Goal: Transaction & Acquisition: Purchase product/service

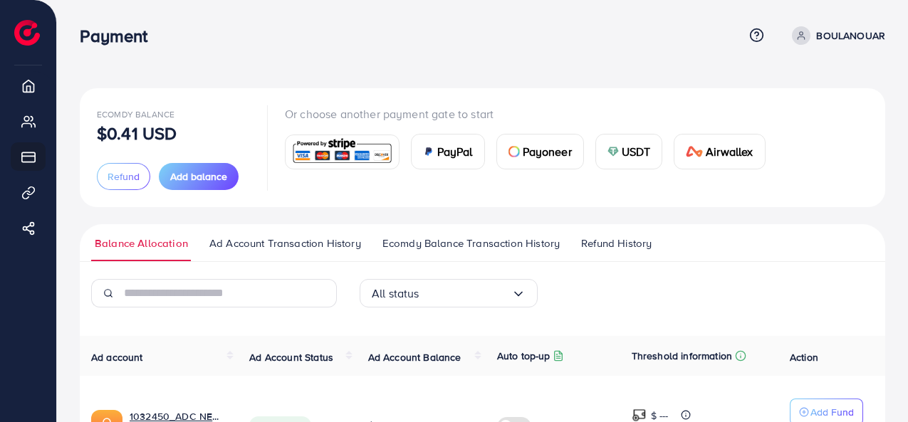
scroll to position [112, 0]
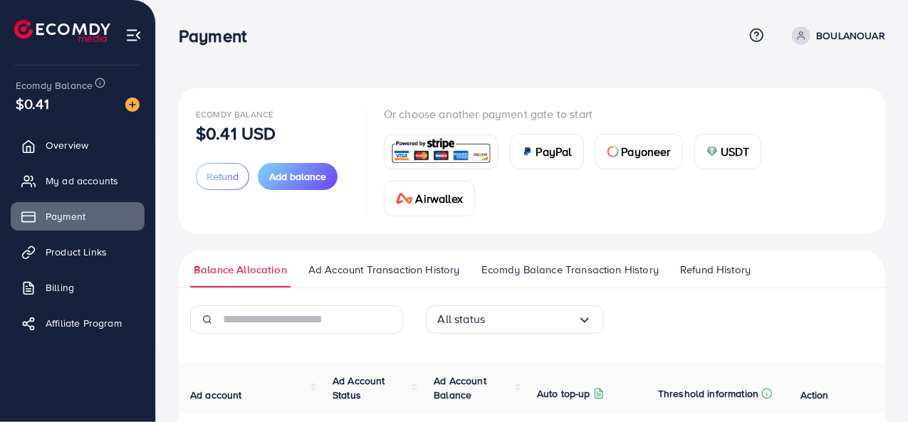
click at [715, 156] on img at bounding box center [711, 151] width 11 height 11
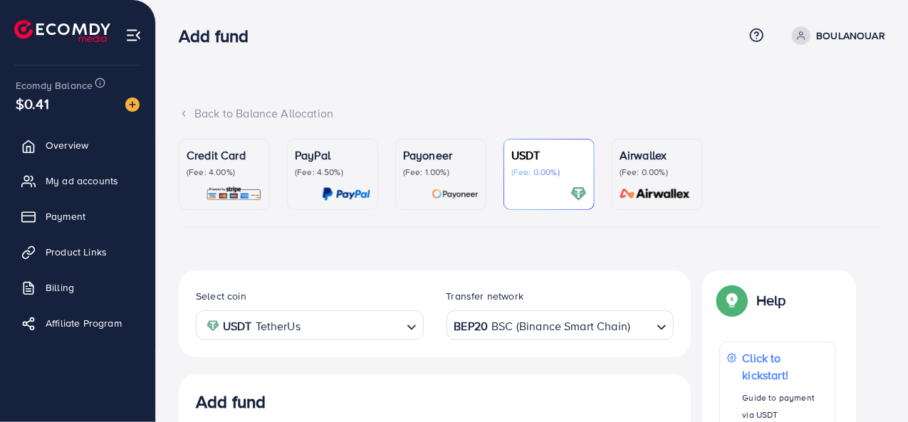
scroll to position [269, 0]
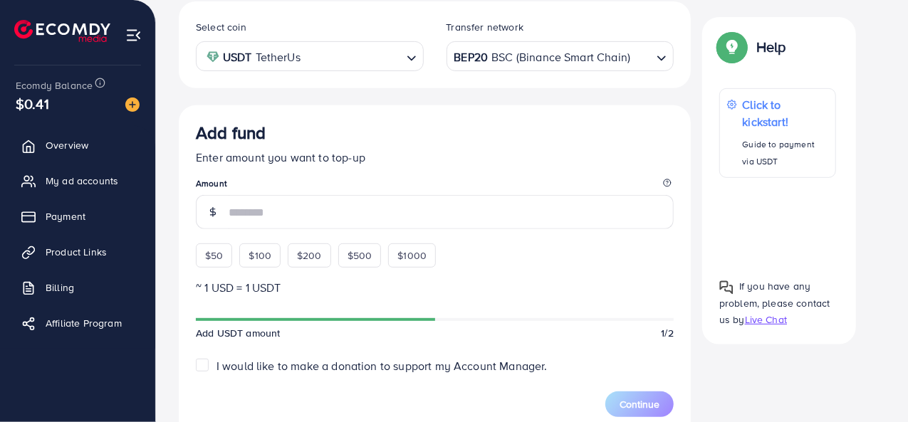
click at [210, 263] on div "$50" at bounding box center [214, 256] width 36 height 24
type input "**"
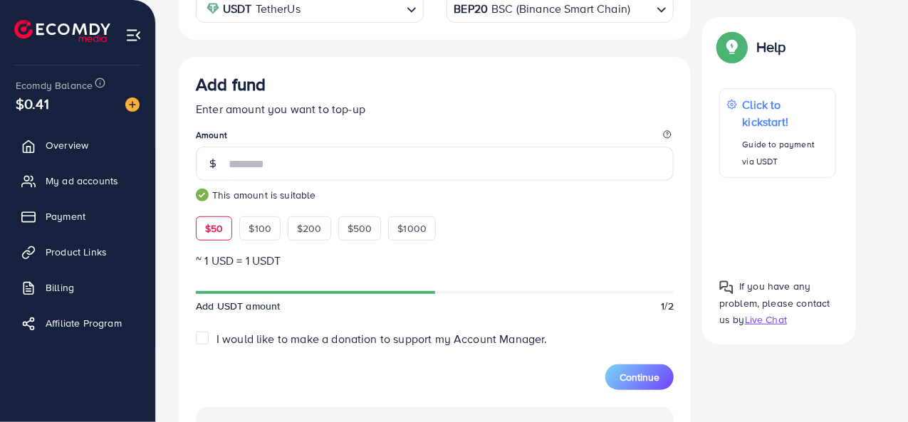
scroll to position [340, 0]
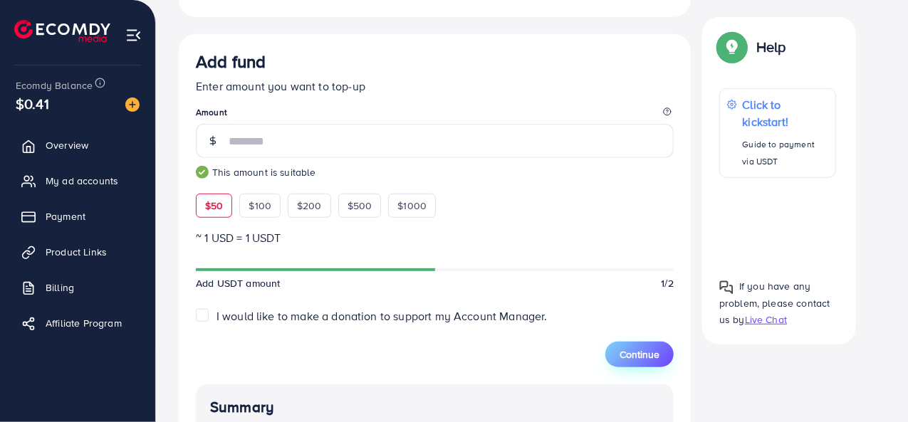
click at [659, 350] on span "Continue" at bounding box center [639, 354] width 40 height 14
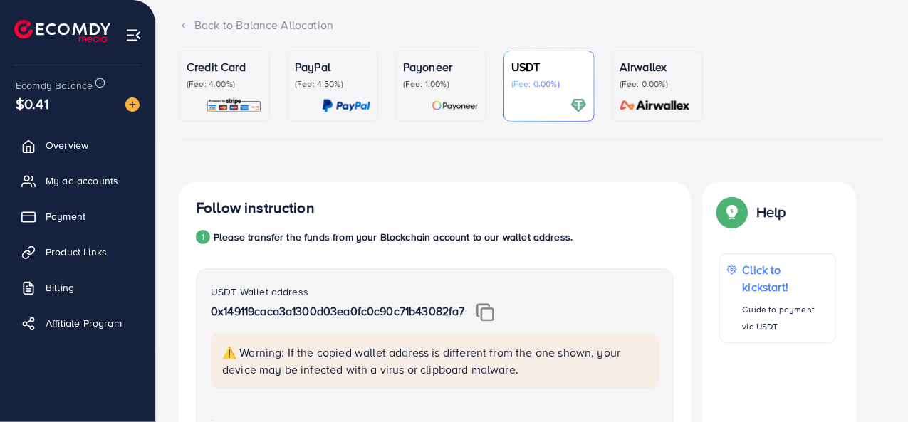
scroll to position [0, 0]
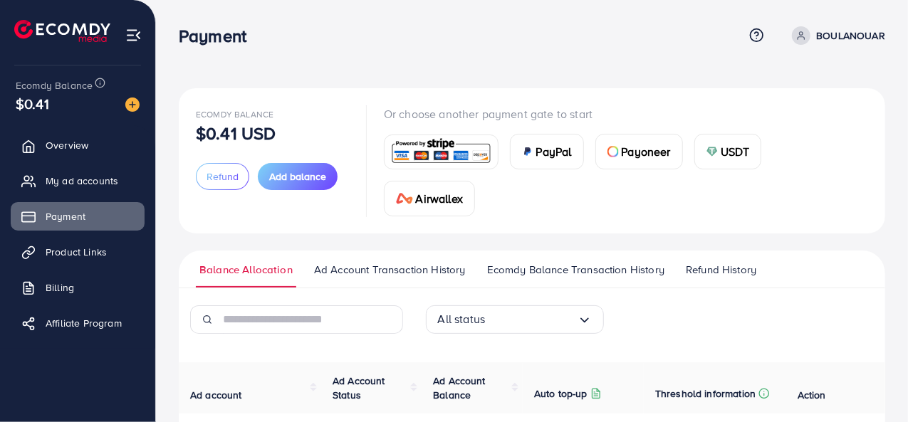
click at [721, 143] on span "USDT" at bounding box center [735, 151] width 29 height 17
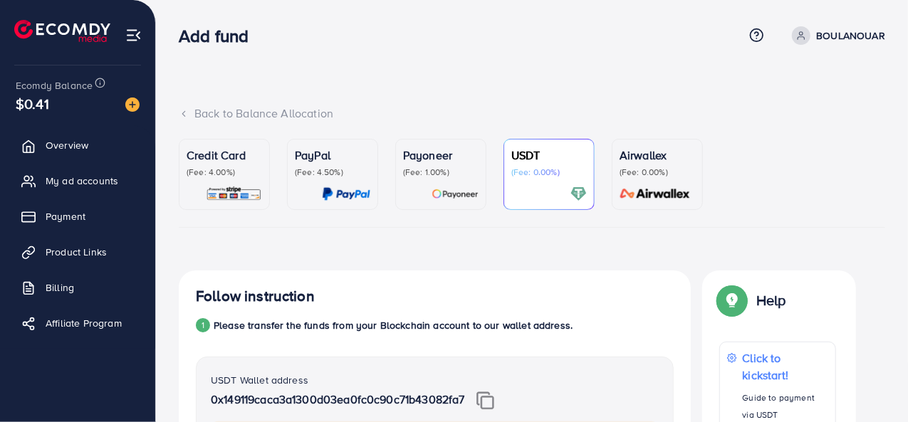
click at [543, 181] on div "USDT (Fee: 0.00%)" at bounding box center [548, 175] width 75 height 56
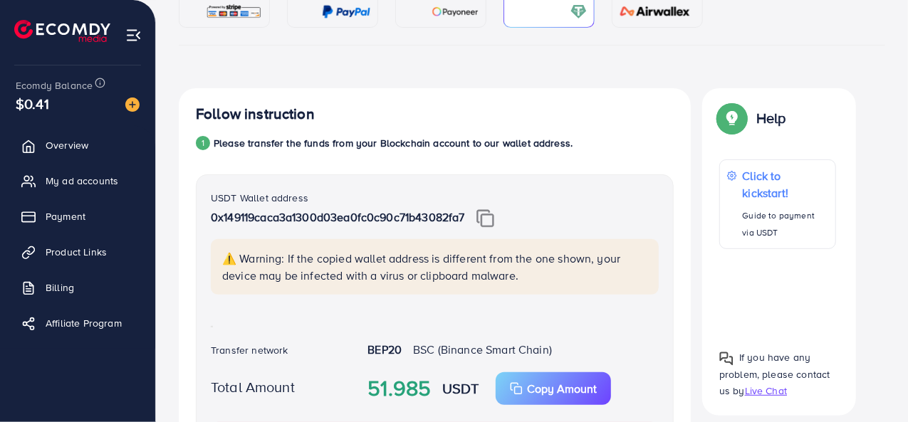
scroll to position [214, 0]
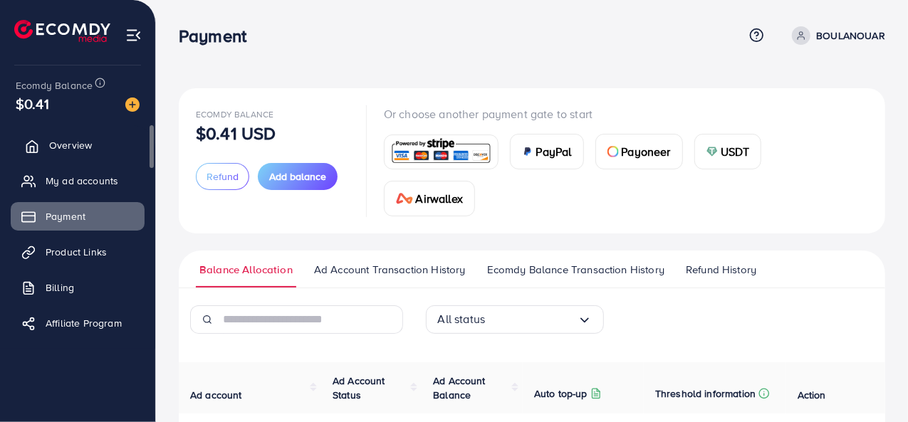
click at [87, 141] on span "Overview" at bounding box center [70, 145] width 43 height 14
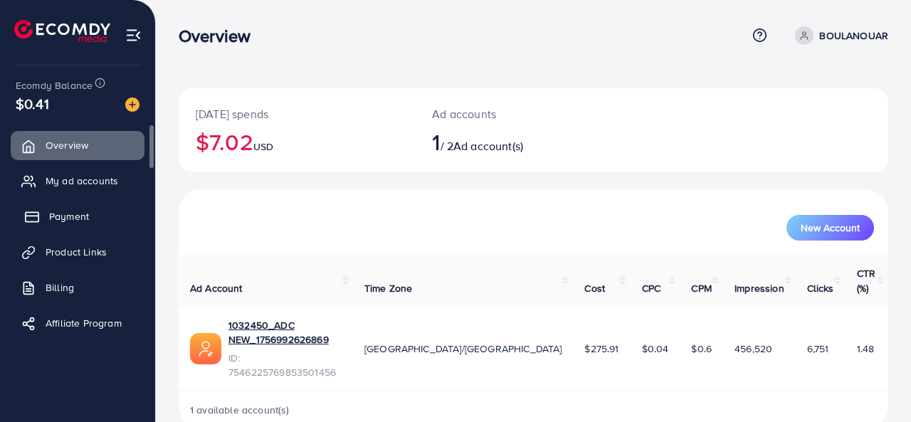
click at [88, 203] on link "Payment" at bounding box center [78, 216] width 134 height 28
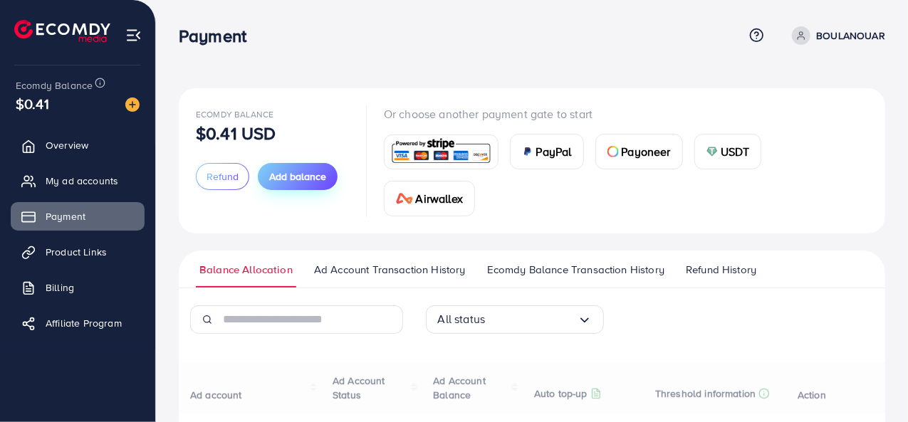
click at [309, 172] on span "Add balance" at bounding box center [297, 176] width 57 height 14
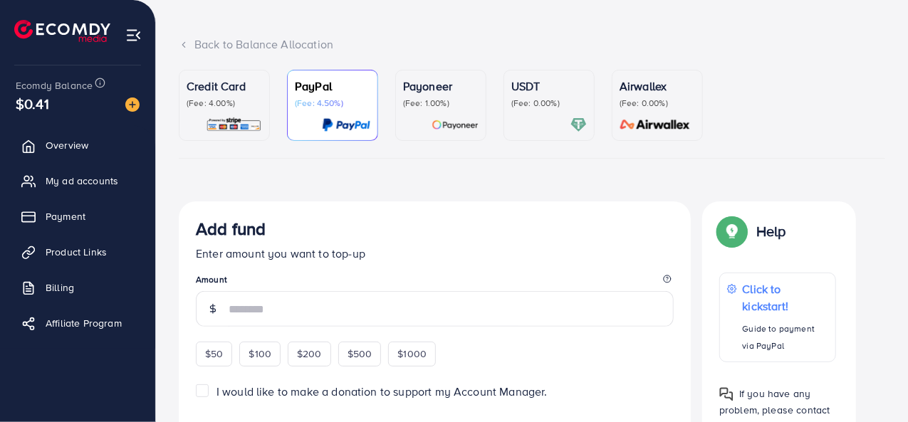
scroll to position [142, 0]
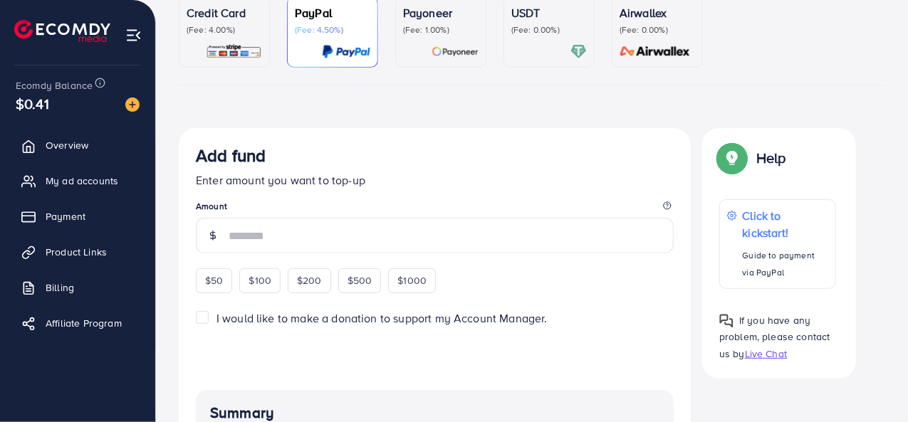
click at [216, 312] on label "I would like to make a donation to support my Account Manager." at bounding box center [381, 318] width 331 height 16
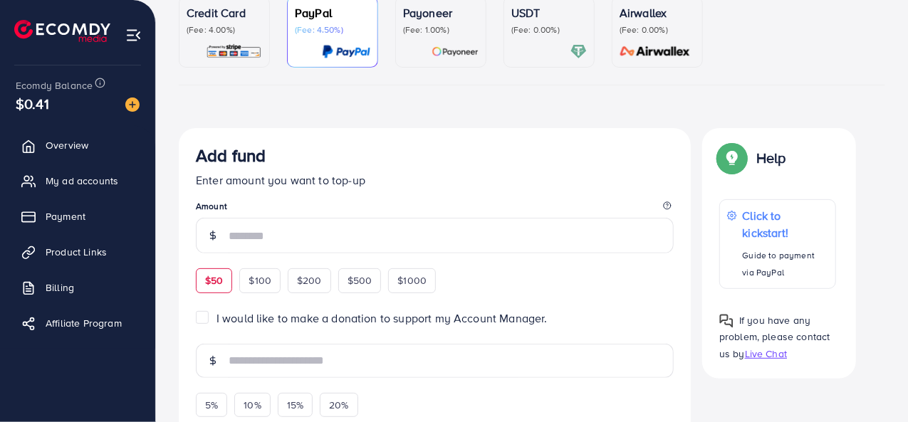
click at [211, 284] on span "$50" at bounding box center [214, 280] width 18 height 14
type input "**"
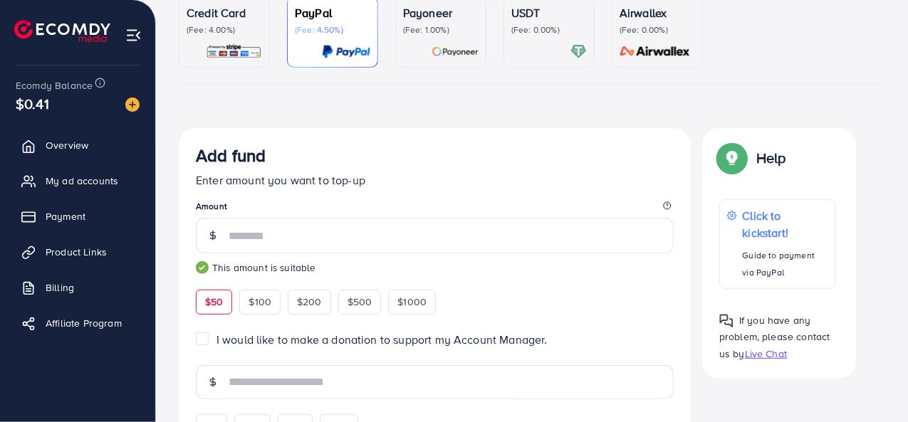
scroll to position [214, 0]
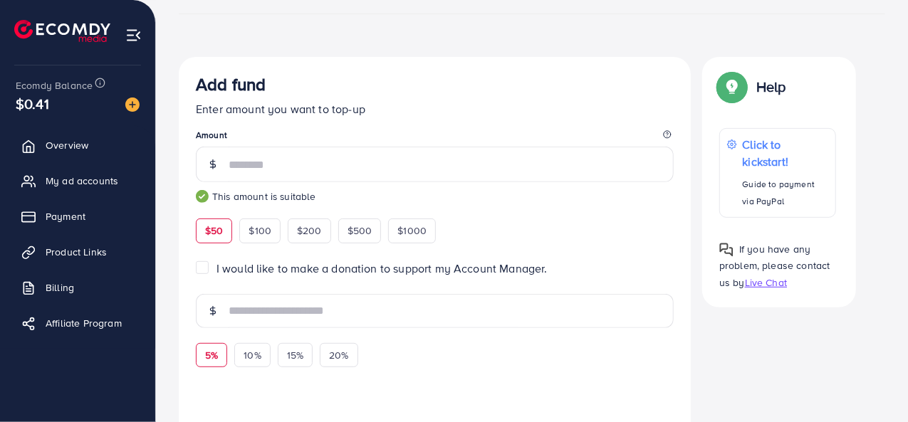
click at [213, 355] on span "5%" at bounding box center [211, 355] width 13 height 14
type input "***"
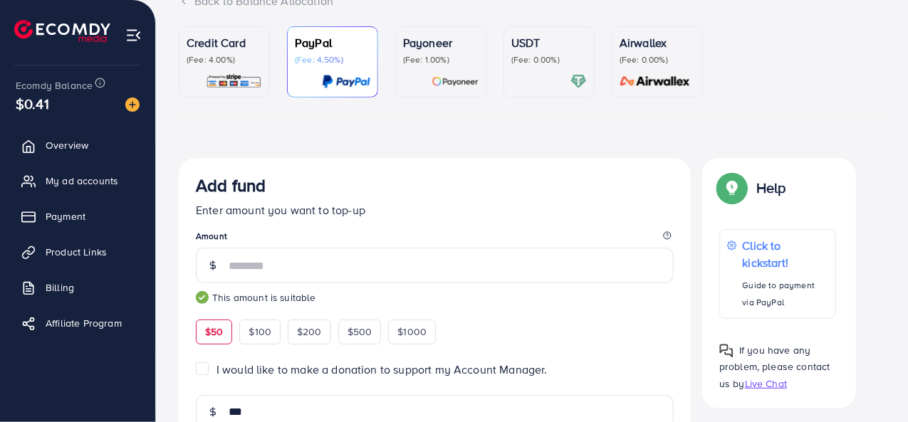
scroll to position [0, 0]
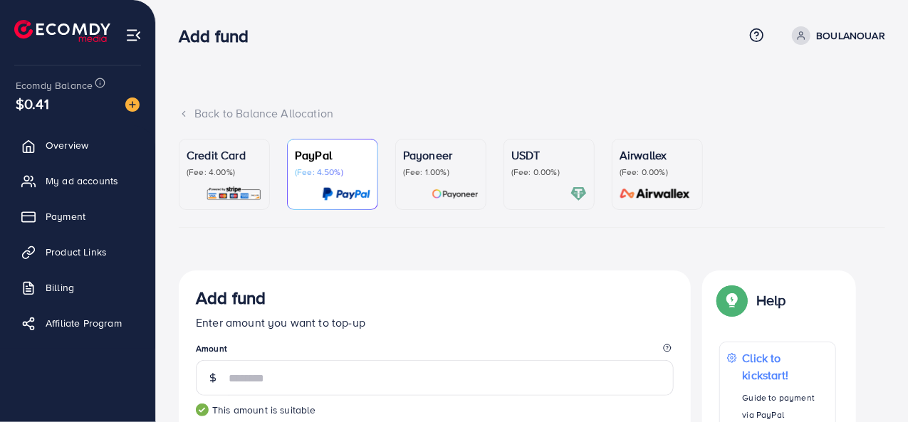
click at [578, 179] on div "USDT (Fee: 0.00%)" at bounding box center [548, 175] width 75 height 56
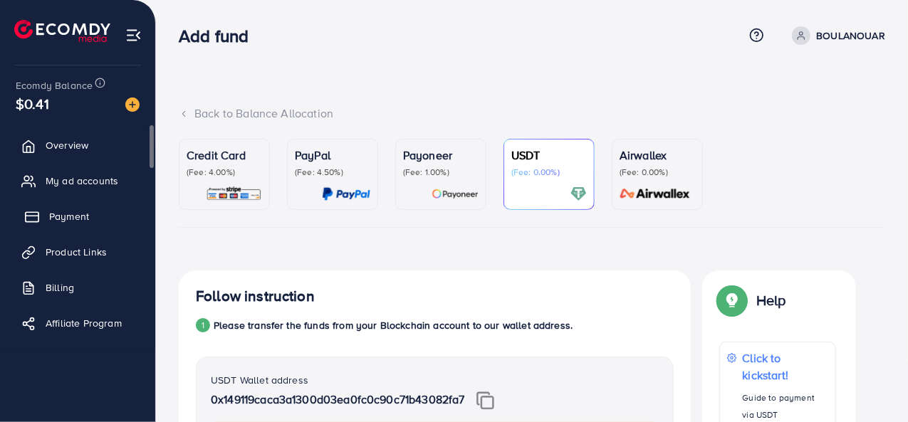
click at [82, 221] on span "Payment" at bounding box center [69, 216] width 40 height 14
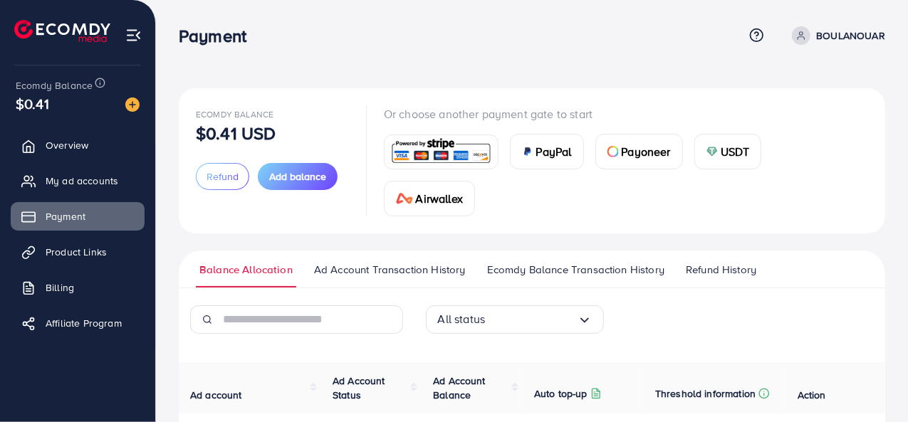
click at [748, 144] on div "USDT" at bounding box center [728, 152] width 66 height 34
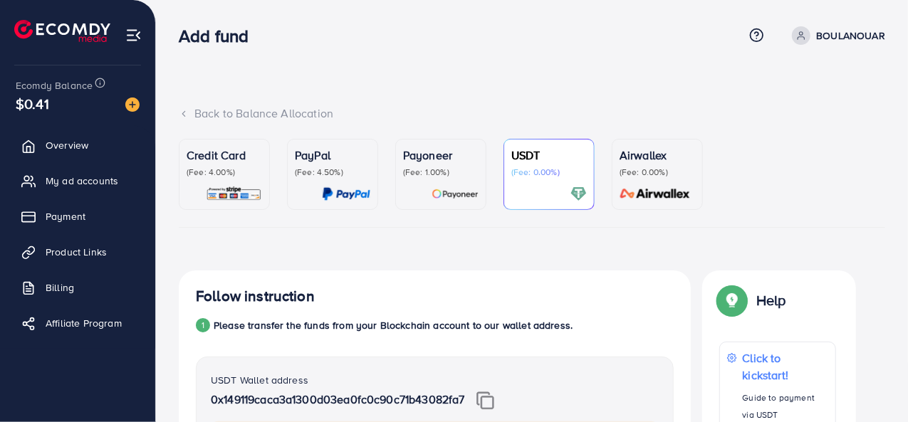
scroll to position [71, 0]
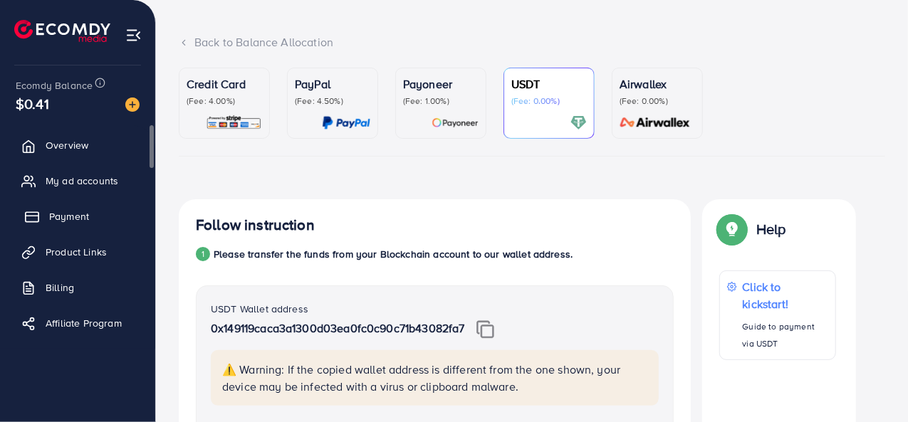
click at [84, 213] on span "Payment" at bounding box center [69, 216] width 40 height 14
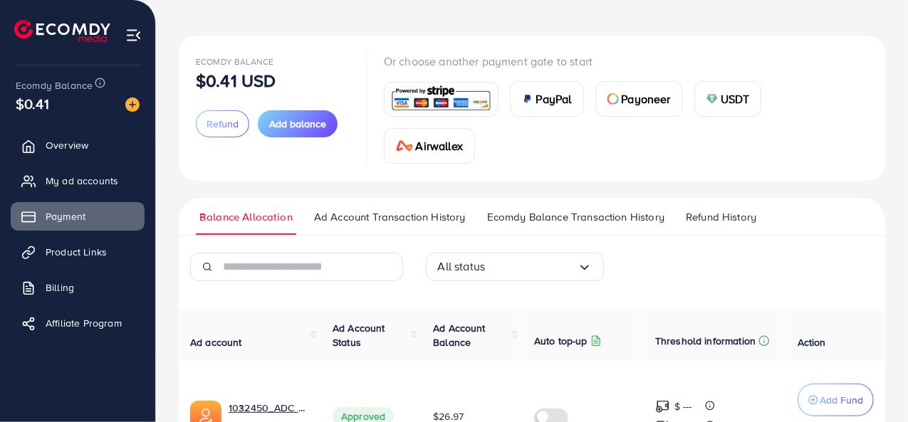
scroll to position [71, 0]
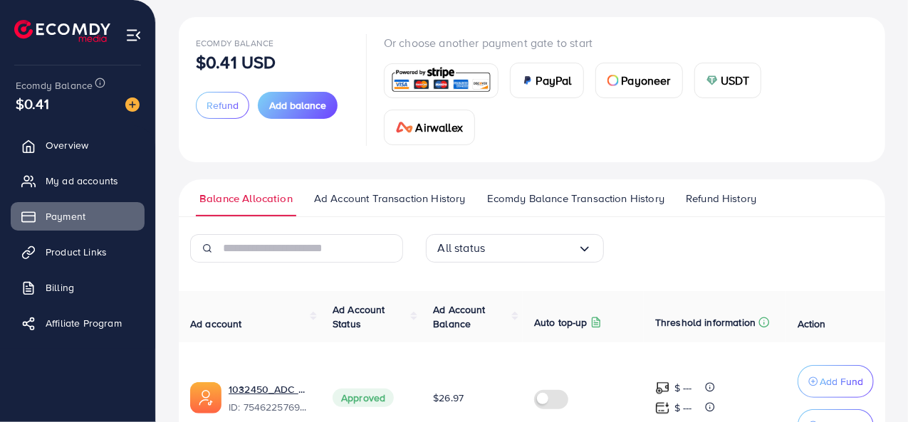
click at [310, 87] on div "Ecomdy Balance $0.41 USD Refund Add balance" at bounding box center [272, 89] width 153 height 111
click at [314, 108] on span "Add balance" at bounding box center [297, 105] width 57 height 14
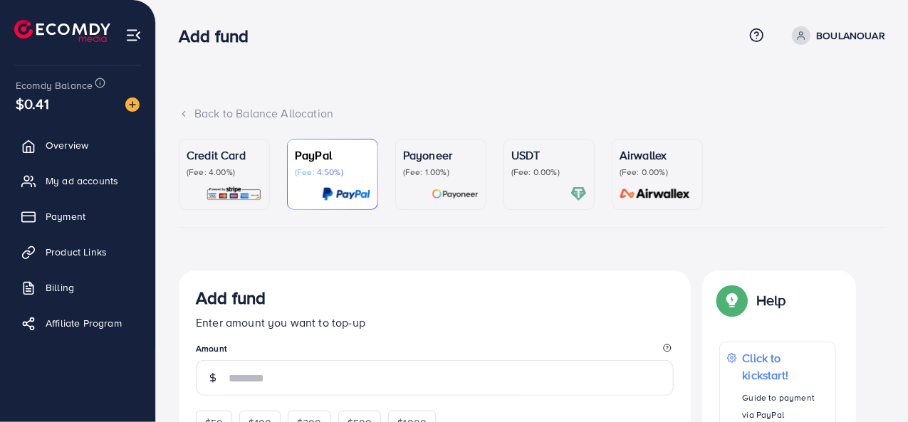
click at [536, 167] on p "(Fee: 0.00%)" at bounding box center [548, 172] width 75 height 11
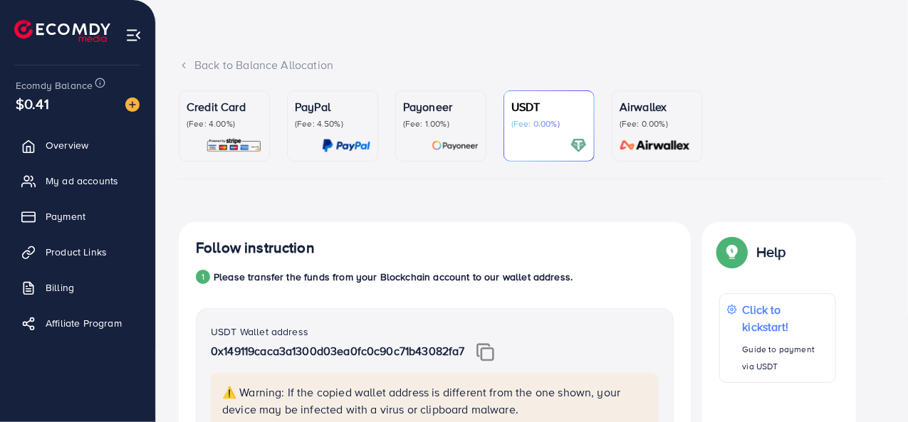
scroll to position [71, 0]
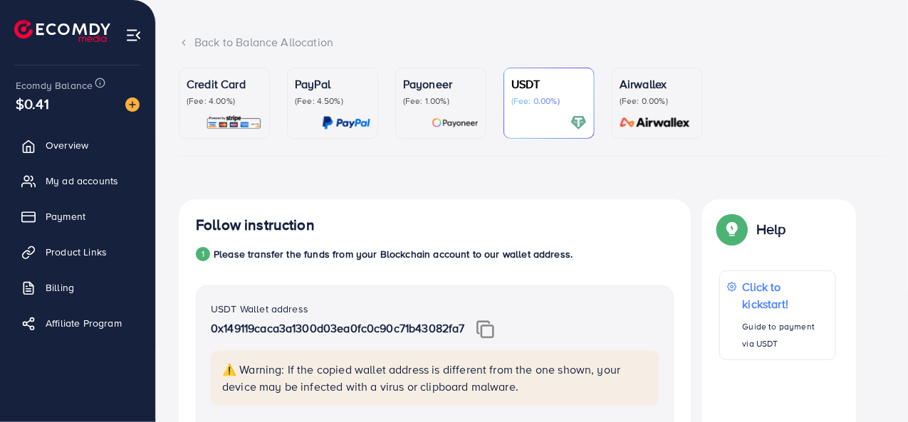
click at [332, 110] on div "PayPal (Fee: 4.50%)" at bounding box center [332, 103] width 75 height 56
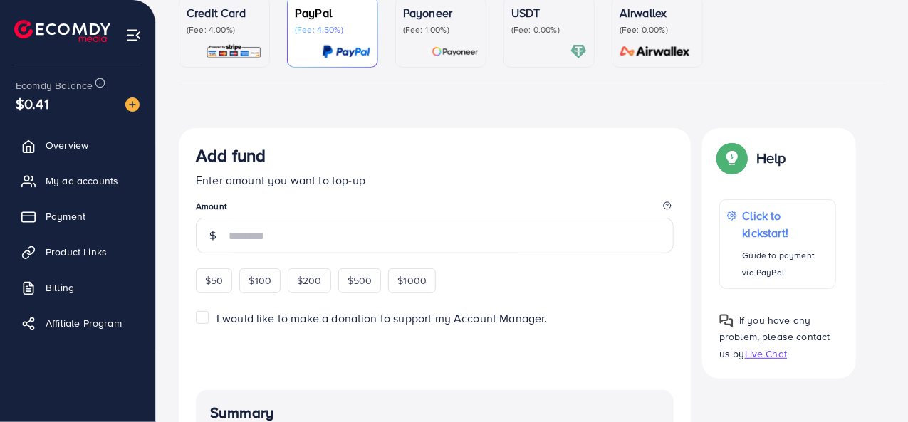
click at [468, 33] on p "(Fee: 1.00%)" at bounding box center [440, 29] width 75 height 11
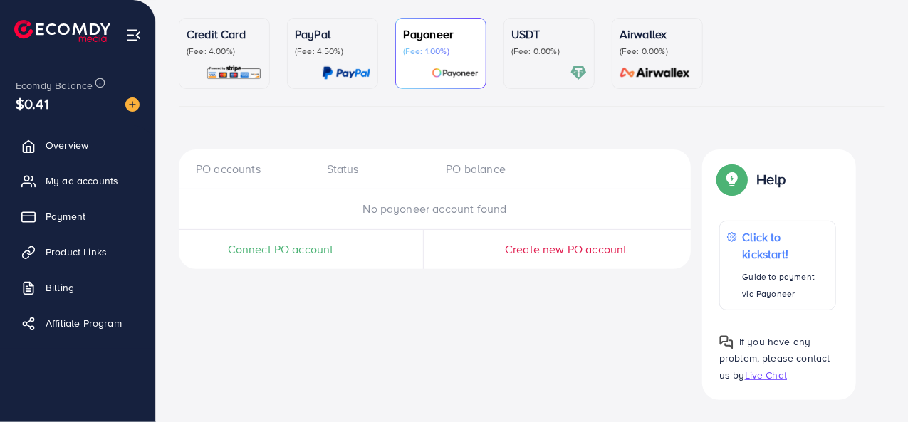
click at [507, 45] on link "USDT (Fee: 0.00%)" at bounding box center [548, 53] width 91 height 71
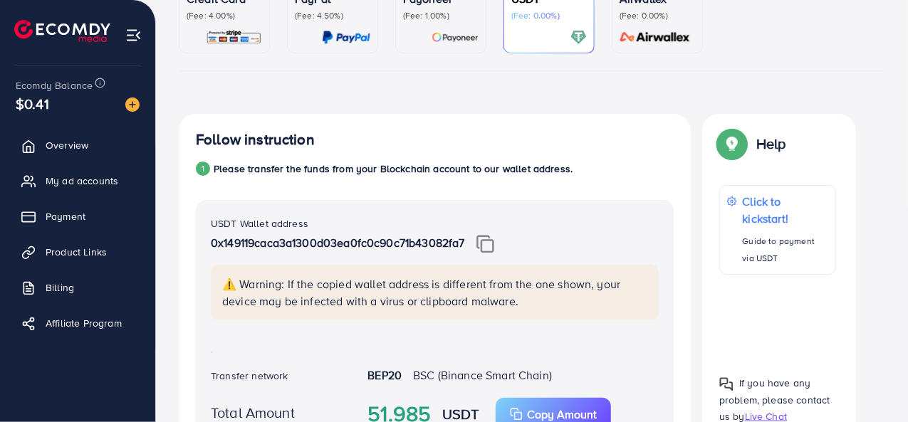
scroll to position [50, 0]
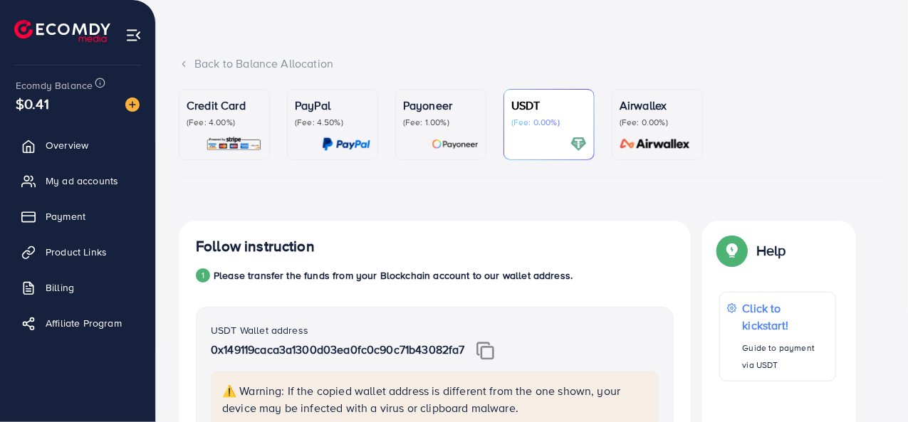
click at [219, 129] on div "Credit Card (Fee: 4.00%)" at bounding box center [224, 125] width 75 height 56
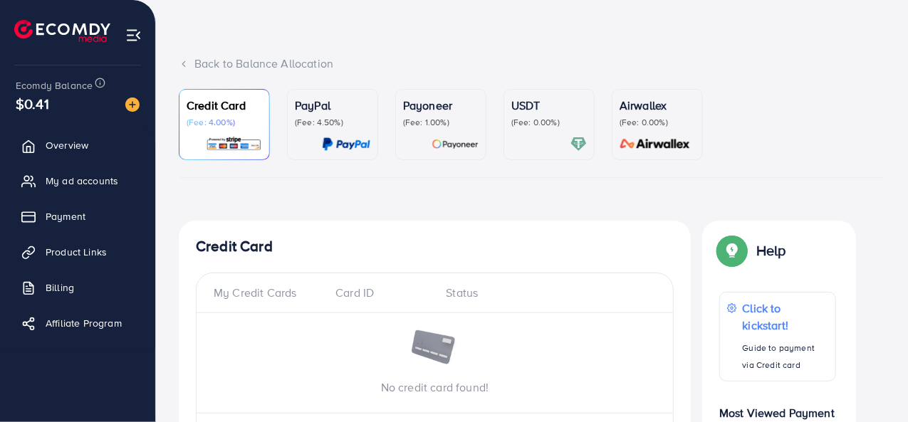
click at [347, 108] on p "PayPal" at bounding box center [332, 105] width 75 height 17
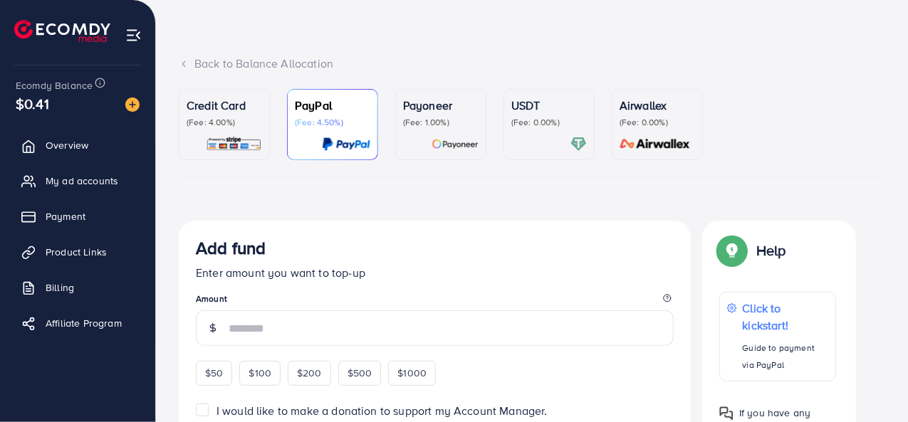
click at [552, 148] on div at bounding box center [548, 144] width 75 height 16
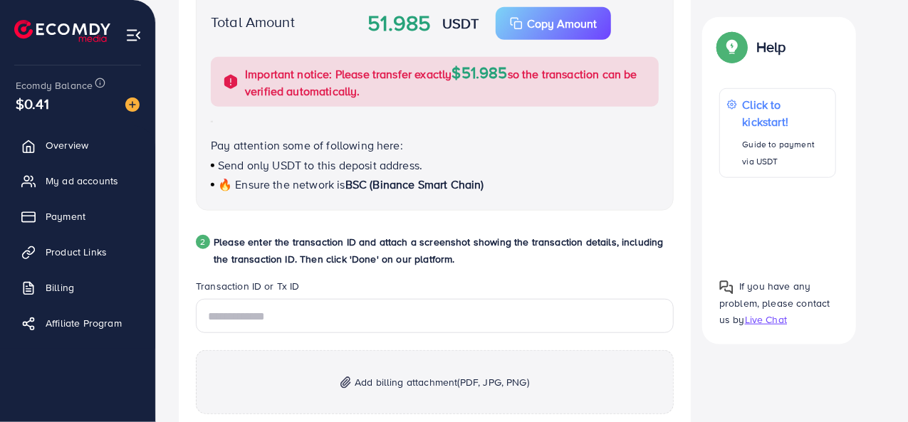
scroll to position [548, 0]
click at [384, 373] on span "Add billing attachment (PDF, JPG, PNG)" at bounding box center [442, 381] width 174 height 17
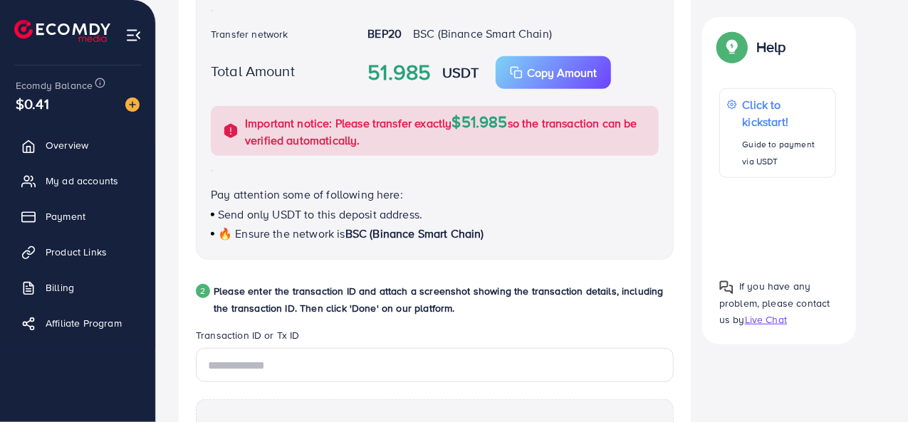
scroll to position [477, 0]
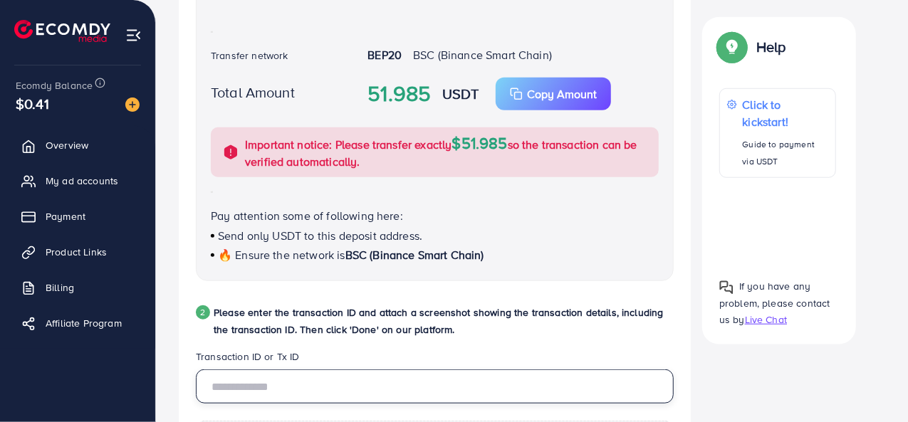
paste input "**********"
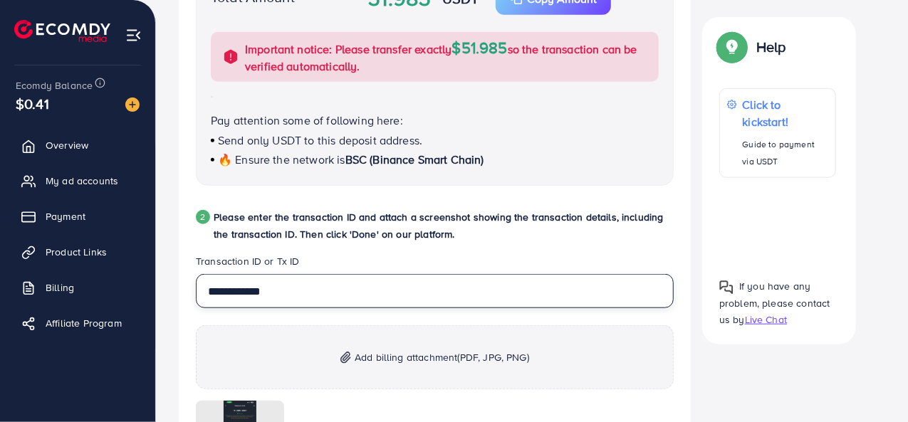
scroll to position [691, 0]
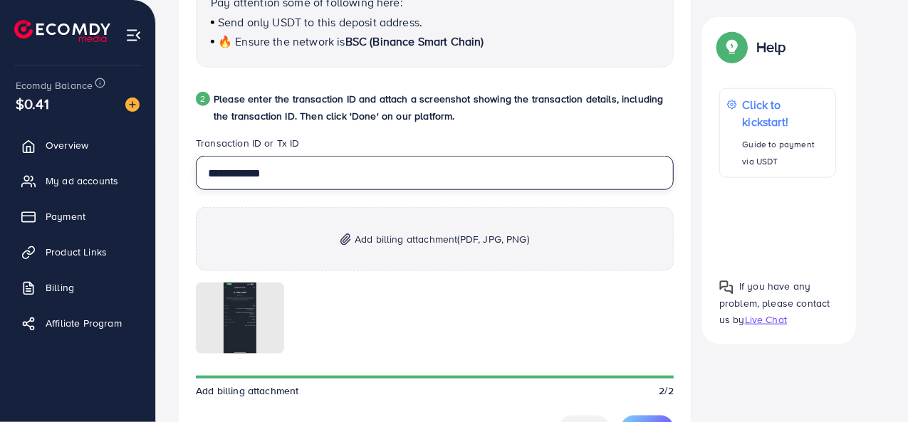
type input "**********"
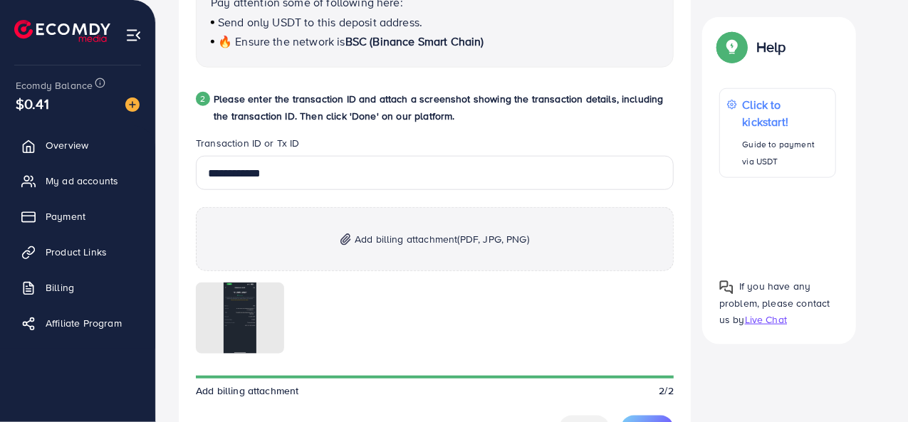
click at [555, 137] on legend "Transaction ID or Tx ID" at bounding box center [435, 146] width 478 height 20
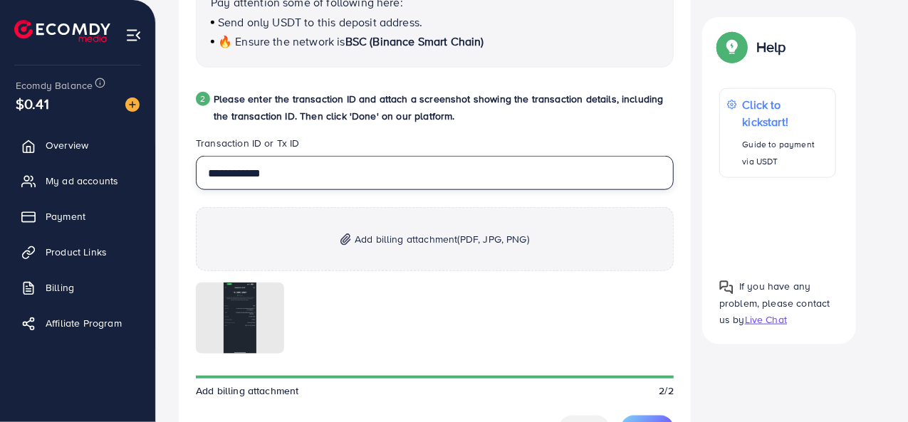
scroll to position [833, 0]
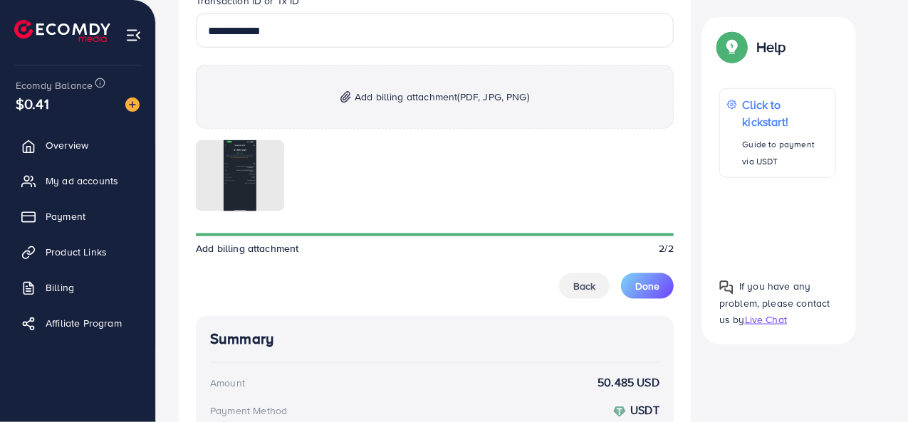
click at [408, 273] on div "Back Done" at bounding box center [435, 286] width 478 height 26
click at [639, 285] on span "Done" at bounding box center [647, 286] width 24 height 14
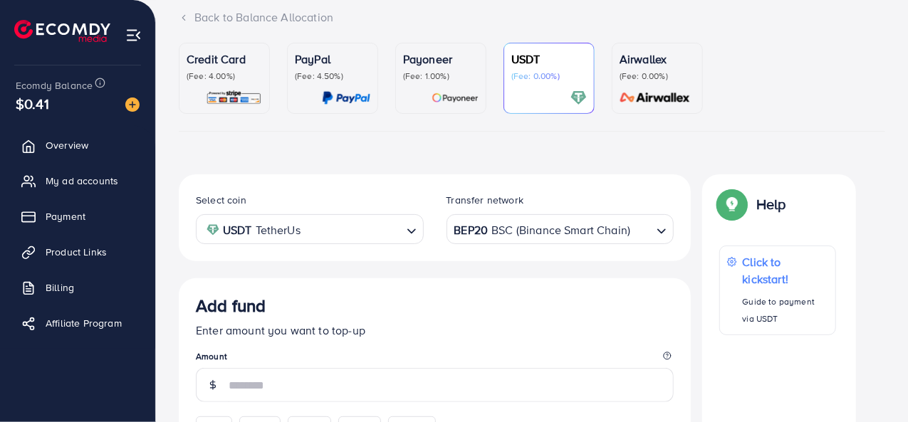
scroll to position [0, 0]
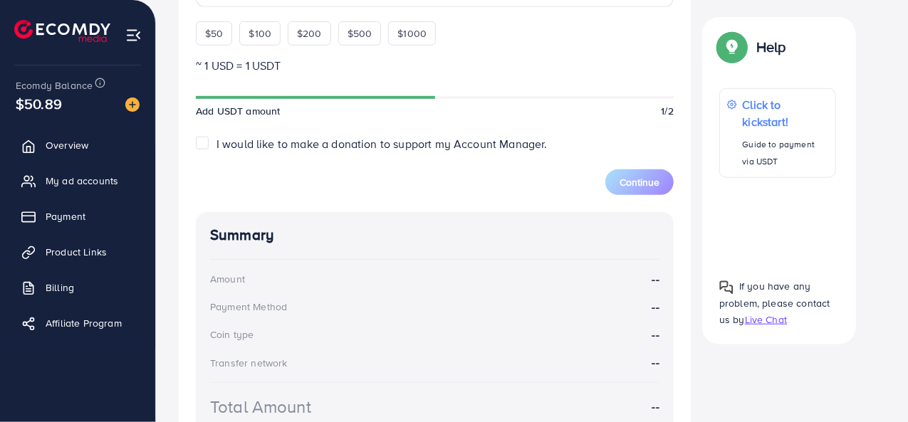
scroll to position [127, 0]
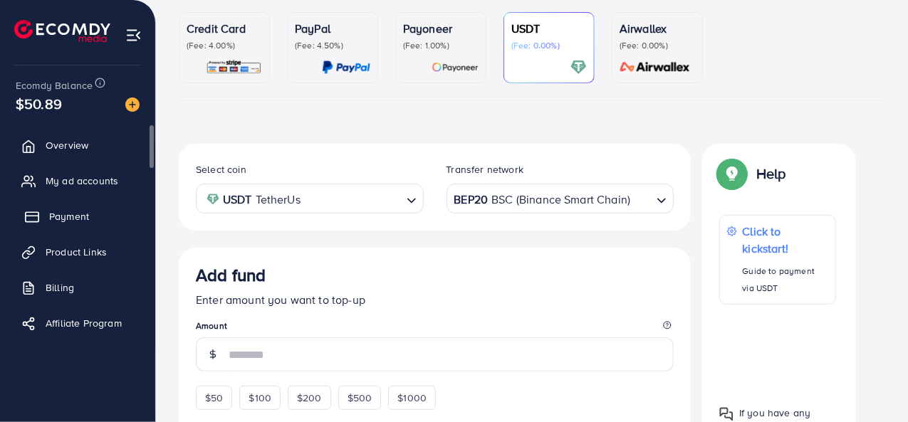
click at [31, 211] on icon at bounding box center [32, 217] width 14 height 14
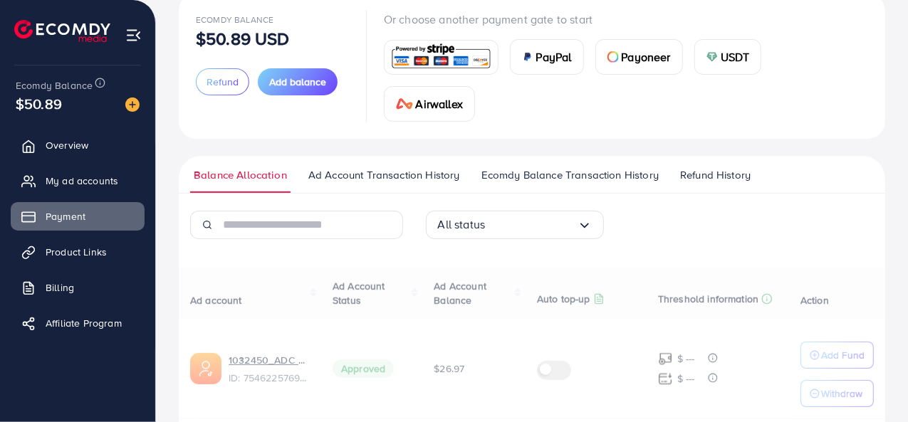
scroll to position [150, 0]
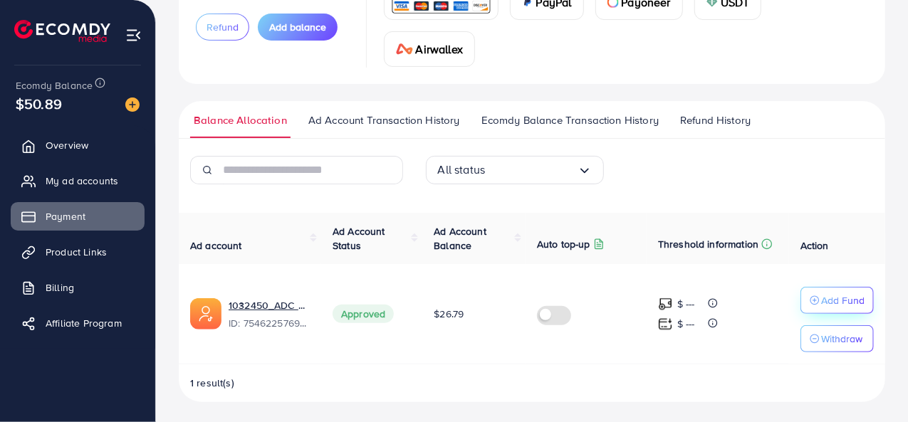
click at [828, 292] on p "Add Fund" at bounding box center [842, 300] width 43 height 17
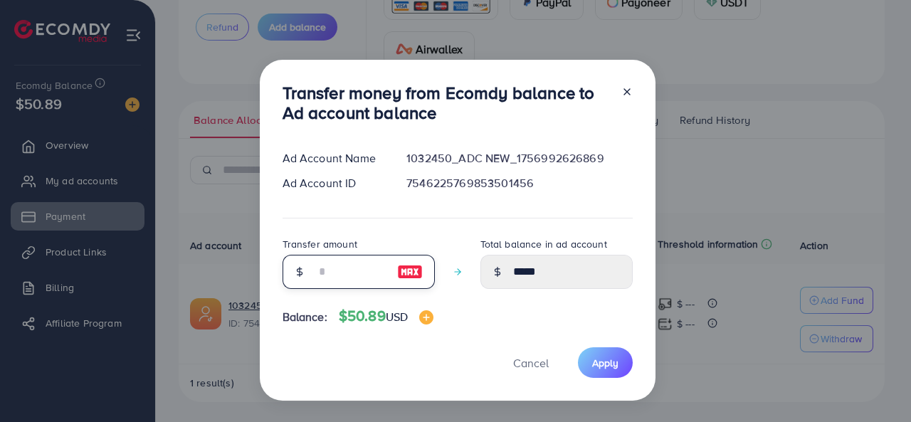
click at [353, 280] on input "number" at bounding box center [350, 272] width 71 height 34
type input "*"
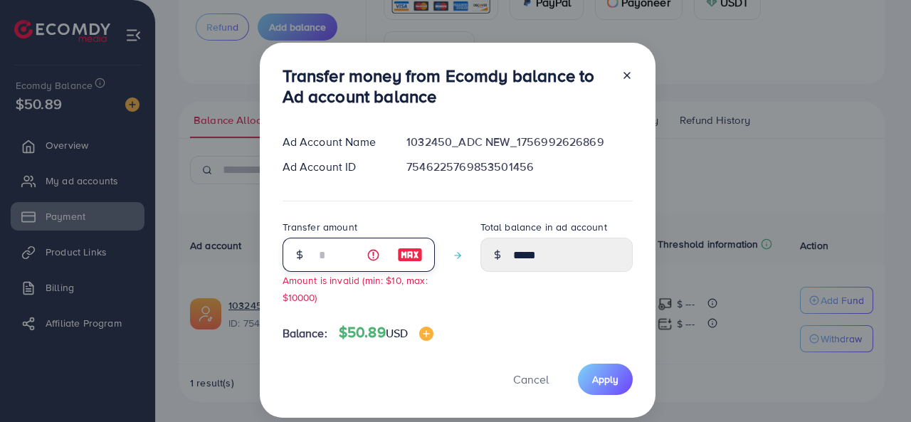
type input "*****"
type input "**"
type input "*****"
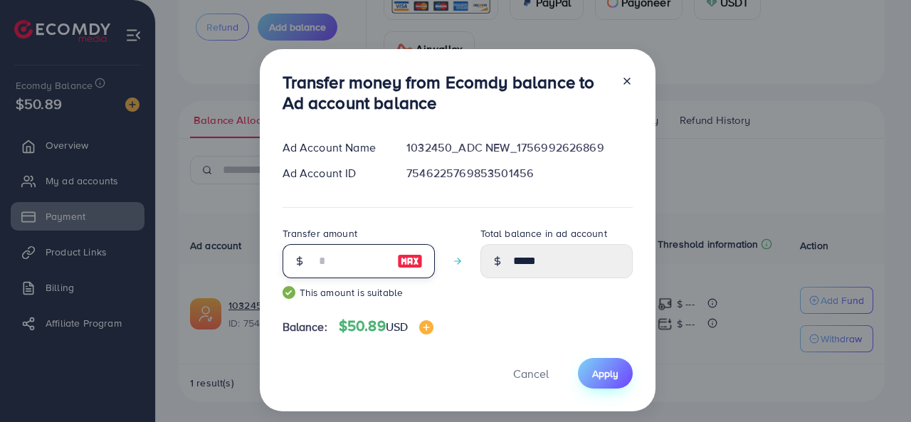
type input "**"
click at [600, 372] on span "Apply" at bounding box center [605, 374] width 26 height 14
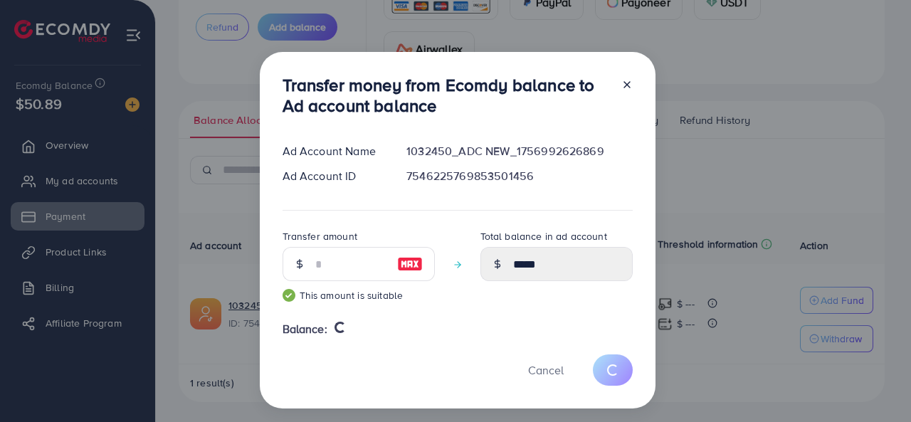
type input "*****"
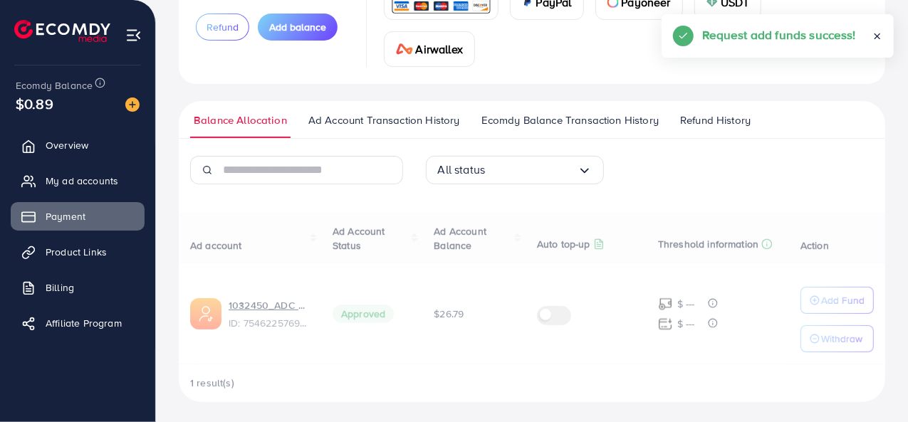
scroll to position [146, 0]
